Goal: Information Seeking & Learning: Learn about a topic

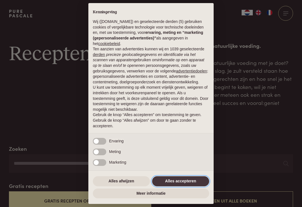
click at [169, 183] on button "Alles accepteren" at bounding box center [180, 181] width 57 height 10
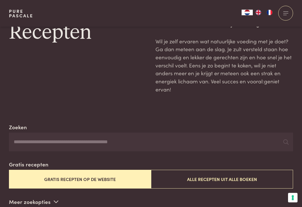
scroll to position [21, 0]
click at [21, 139] on input "Zoeken" at bounding box center [151, 141] width 284 height 19
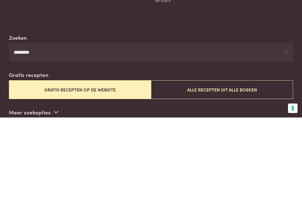
click at [61, 169] on button "Gratis recepten op de website" at bounding box center [80, 178] width 142 height 19
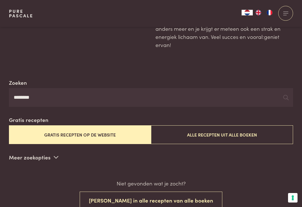
scroll to position [71, 0]
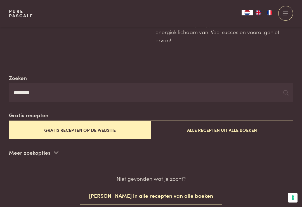
click at [285, 91] on icon at bounding box center [285, 92] width 5 height 5
click at [37, 94] on input "********" at bounding box center [151, 92] width 284 height 19
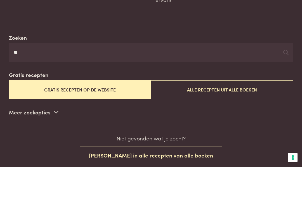
type input "*"
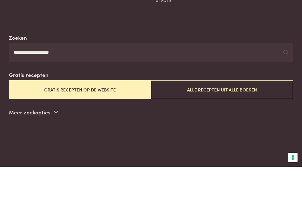
click at [285, 90] on icon at bounding box center [285, 92] width 5 height 5
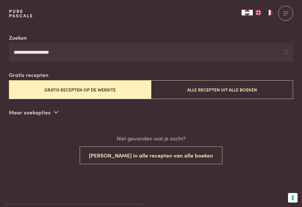
click at [58, 52] on input "**********" at bounding box center [151, 52] width 284 height 19
click at [286, 54] on icon at bounding box center [285, 52] width 5 height 5
click at [191, 88] on button "Alle recepten uit alle boeken" at bounding box center [222, 89] width 142 height 19
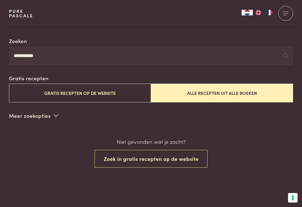
scroll to position [107, 0]
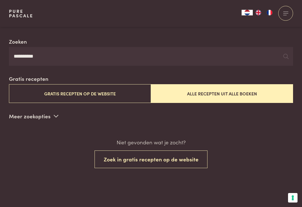
click at [50, 114] on p "Meer zoekopties" at bounding box center [33, 116] width 49 height 8
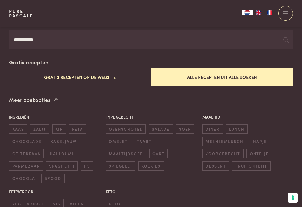
scroll to position [128, 0]
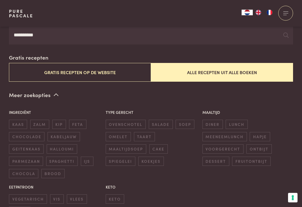
click at [55, 194] on span "vis" at bounding box center [57, 198] width 14 height 9
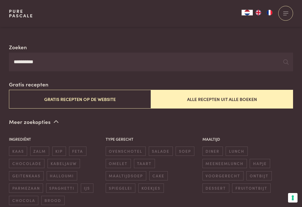
scroll to position [101, 0]
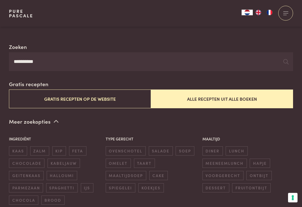
click at [44, 59] on input "**********" at bounding box center [151, 61] width 284 height 19
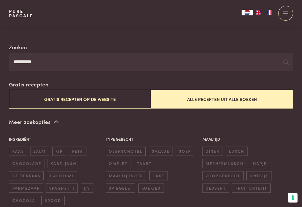
click at [281, 59] on input "*********" at bounding box center [151, 61] width 284 height 19
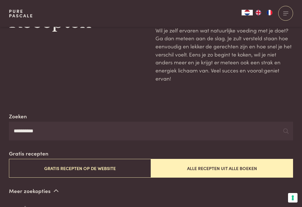
scroll to position [0, 0]
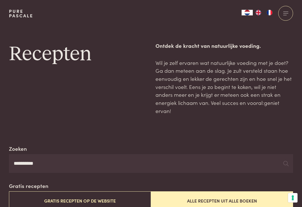
scroll to position [6, 0]
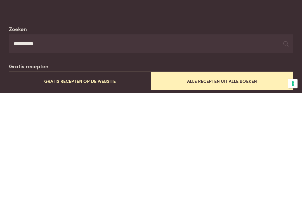
click at [148, 148] on input "**********" at bounding box center [151, 157] width 284 height 19
type input "*"
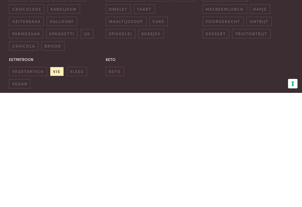
click at [57, 181] on span "vis" at bounding box center [57, 185] width 14 height 9
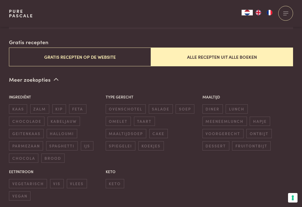
scroll to position [143, 0]
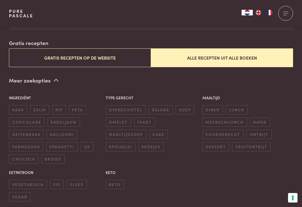
click at [68, 58] on button "Gratis recepten op de website" at bounding box center [80, 57] width 142 height 19
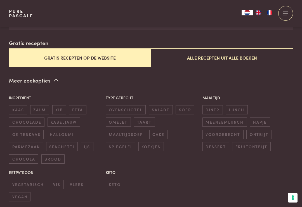
click at [56, 180] on span "vis" at bounding box center [57, 184] width 14 height 9
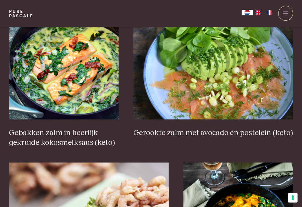
scroll to position [988, 0]
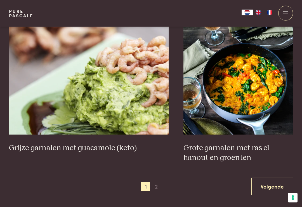
click at [271, 181] on link "Volgende" at bounding box center [272, 187] width 42 height 18
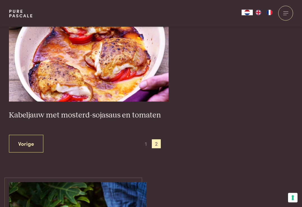
scroll to position [669, 0]
click at [20, 138] on link "Vorige" at bounding box center [26, 144] width 34 height 18
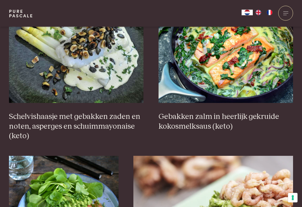
scroll to position [832, 0]
click at [175, 116] on h3 "Gebakken zalm in heerlijk gekruide kokosmelksaus (keto)" at bounding box center [225, 121] width 135 height 19
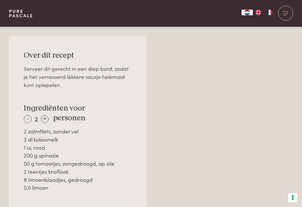
scroll to position [349, 0]
click at [45, 115] on div "+" at bounding box center [45, 119] width 8 height 8
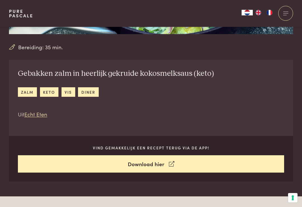
scroll to position [138, 0]
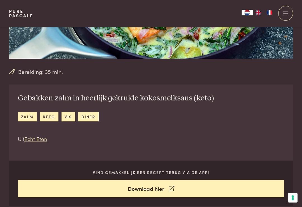
click at [49, 112] on link "keto" at bounding box center [49, 116] width 18 height 9
click at [46, 114] on link "keto" at bounding box center [49, 116] width 18 height 9
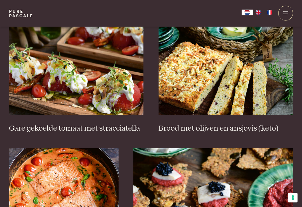
scroll to position [242, 0]
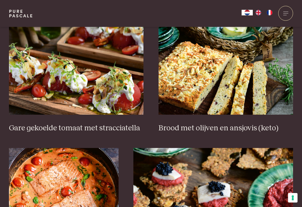
click at [36, 88] on img at bounding box center [76, 59] width 135 height 112
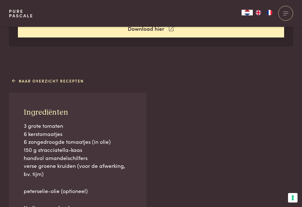
scroll to position [276, 0]
